Goal: Use online tool/utility: Use online tool/utility

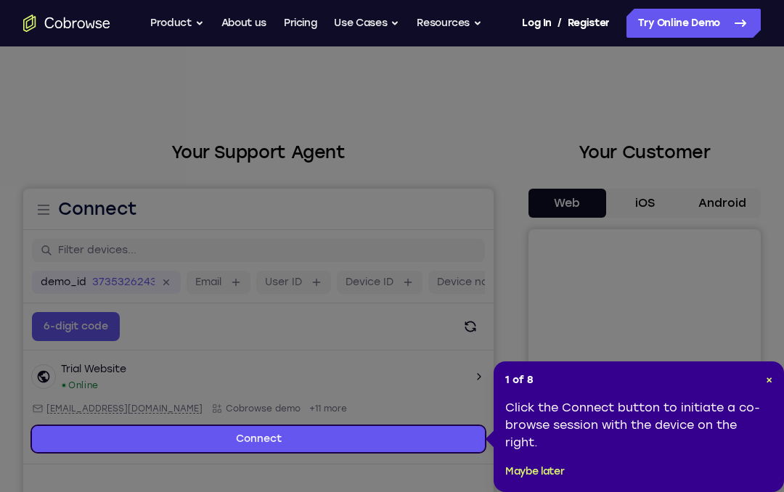
click at [739, 180] on icon at bounding box center [392, 246] width 784 height 492
click at [759, 383] on header "1 of 8 ×" at bounding box center [638, 380] width 267 height 15
click at [759, 375] on header "1 of 8 ×" at bounding box center [638, 380] width 267 height 15
click at [762, 384] on header "1 of 8 ×" at bounding box center [638, 380] width 267 height 15
click at [769, 374] on span "×" at bounding box center [769, 380] width 7 height 12
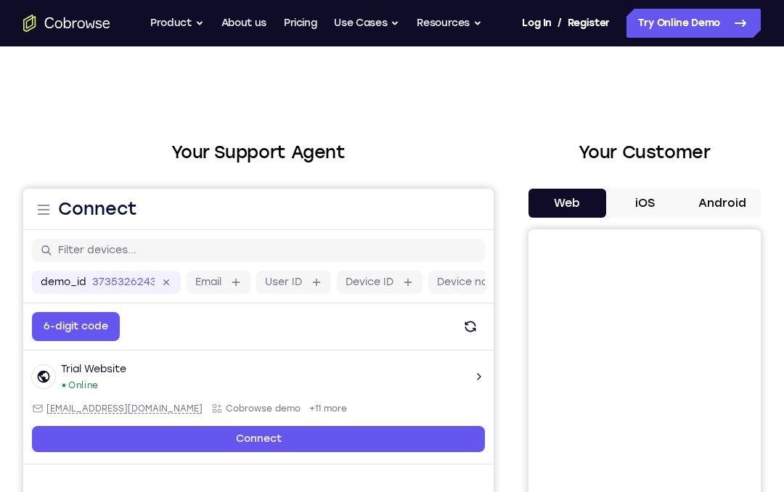
click at [732, 203] on button "Android" at bounding box center [722, 203] width 78 height 29
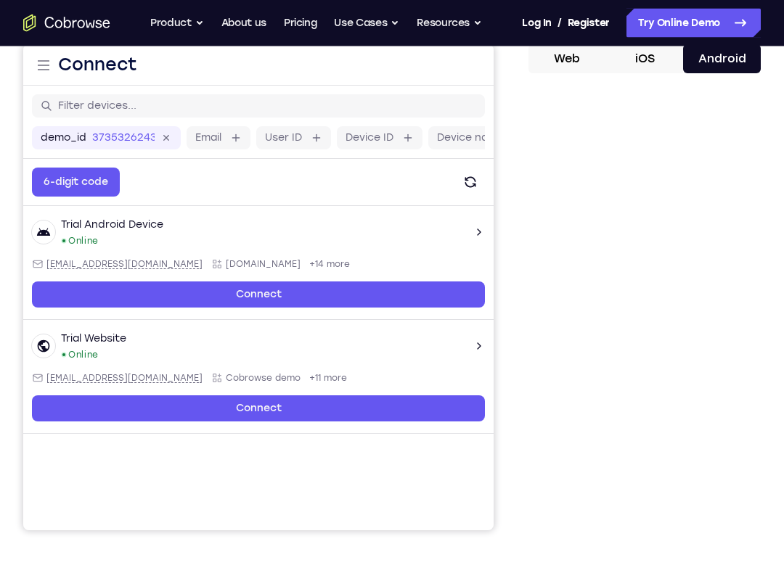
scroll to position [144, 0]
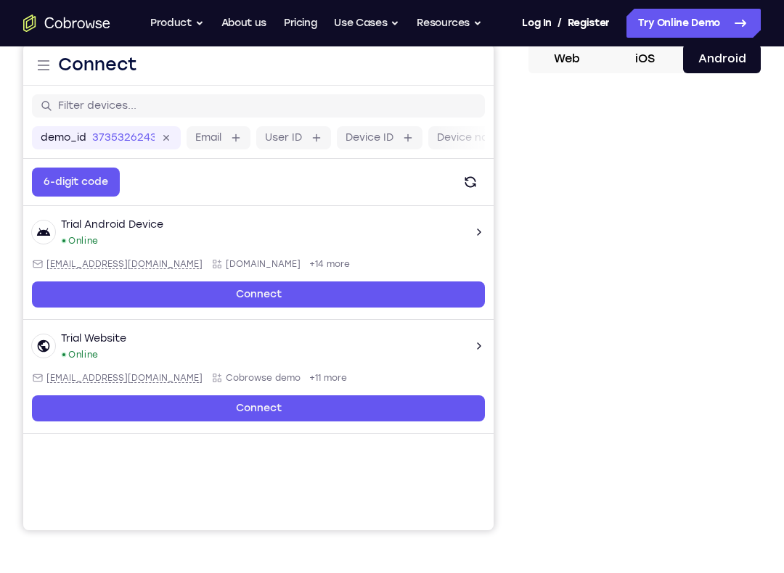
click at [190, 401] on link "Connect" at bounding box center [258, 409] width 453 height 26
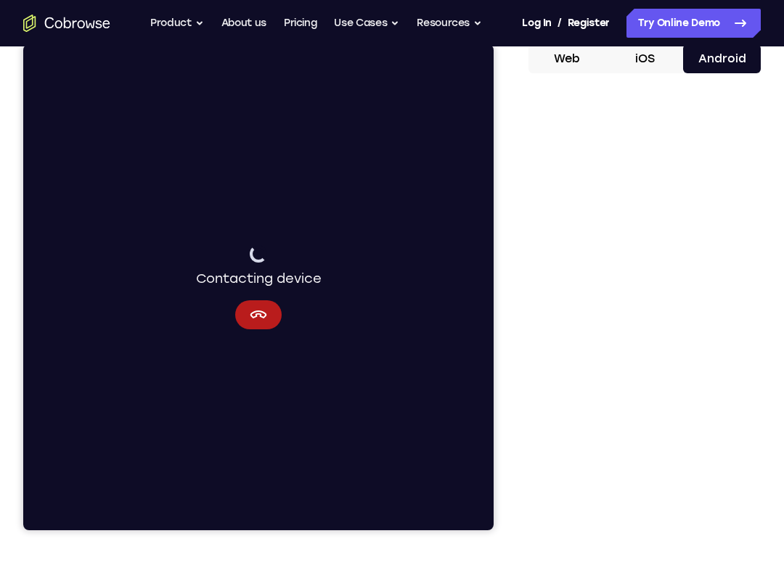
click at [254, 312] on icon "Cancel" at bounding box center [258, 315] width 17 height 8
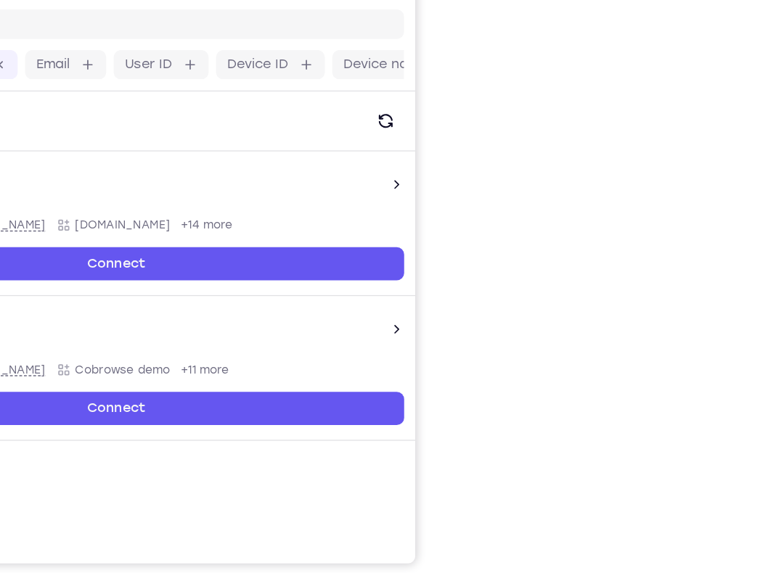
scroll to position [231, 0]
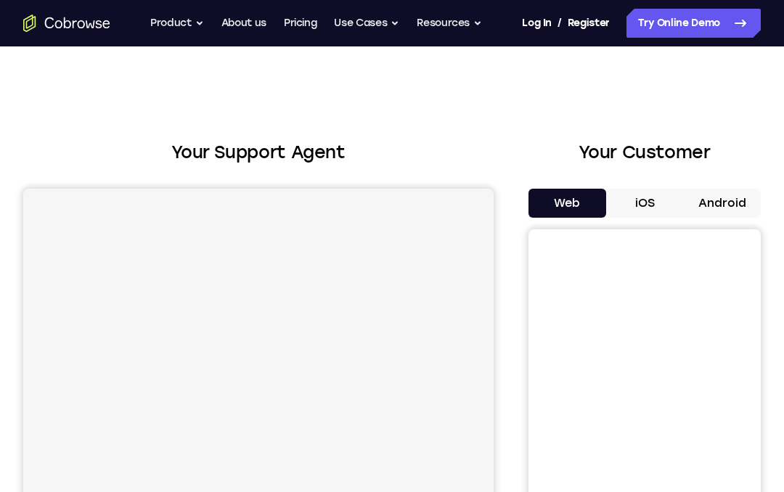
click at [730, 207] on button "Android" at bounding box center [722, 203] width 78 height 29
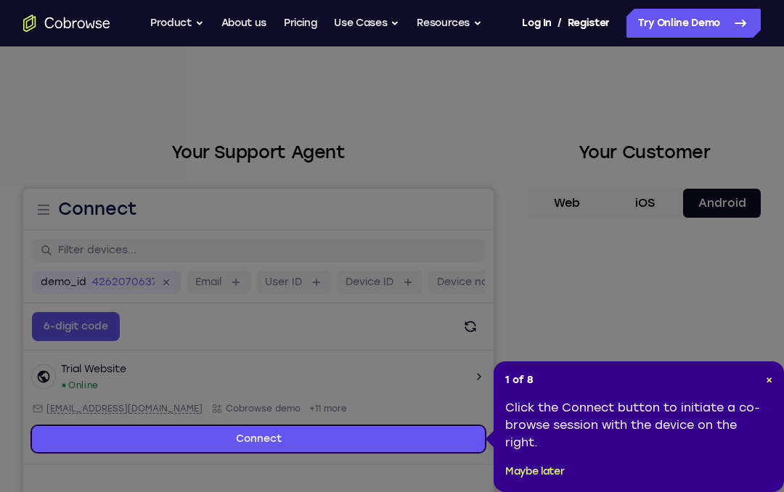
click at [772, 375] on span "×" at bounding box center [769, 380] width 7 height 12
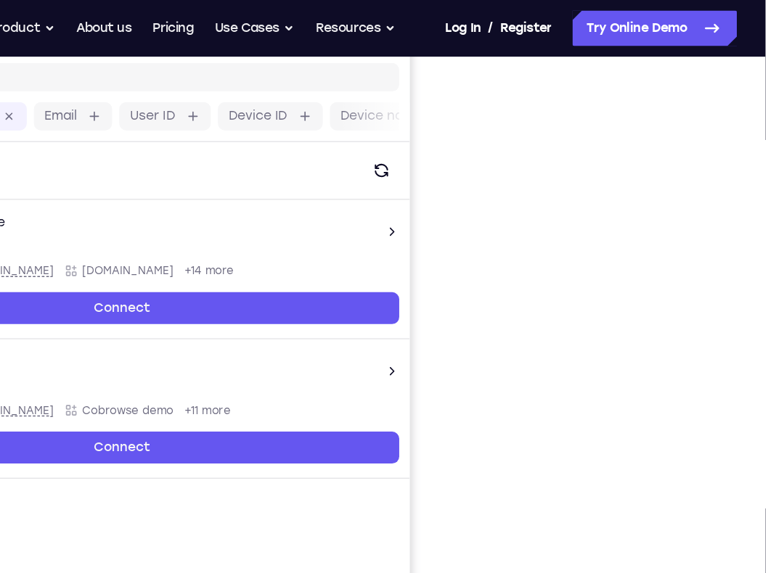
scroll to position [184, 0]
